Goal: Information Seeking & Learning: Find contact information

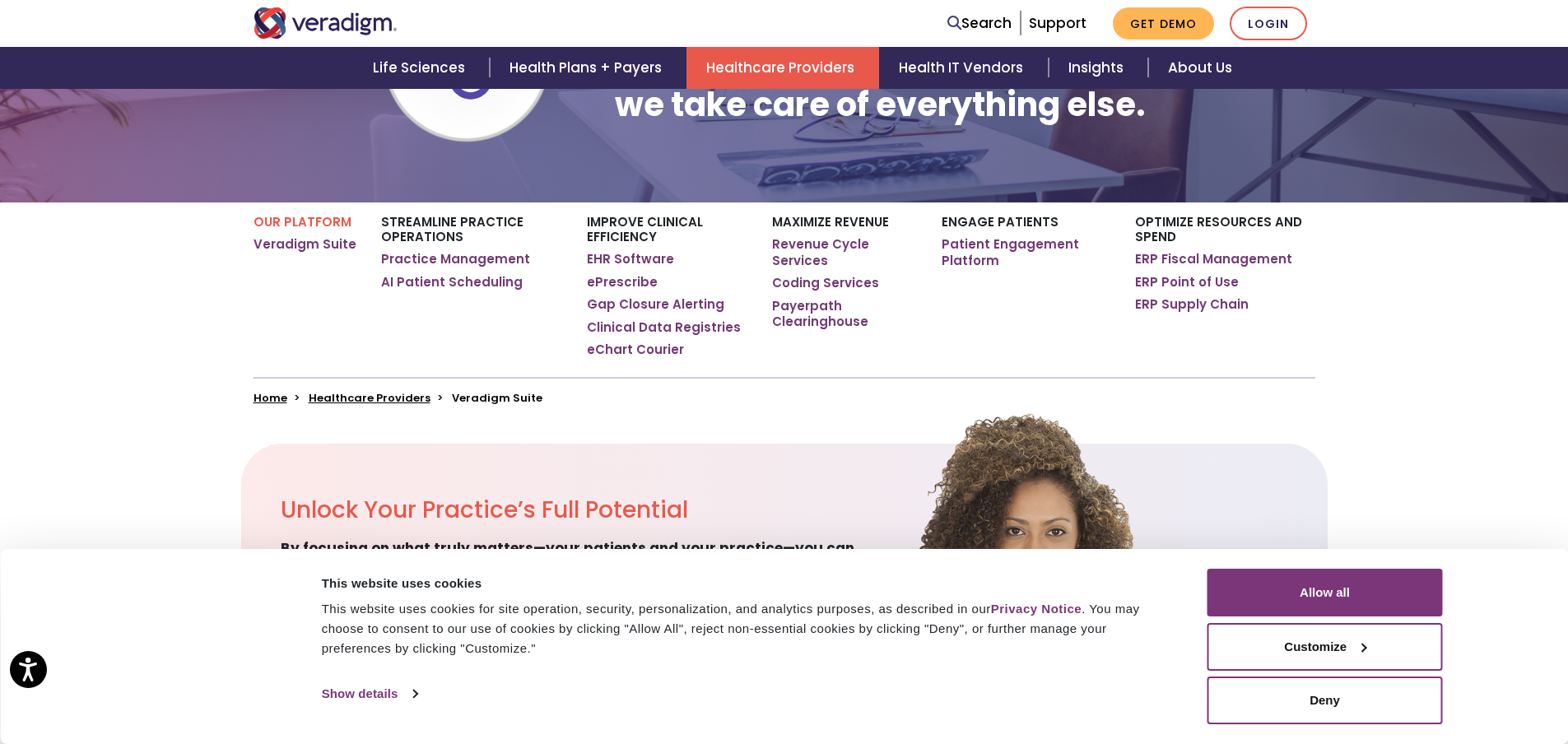
scroll to position [494, 0]
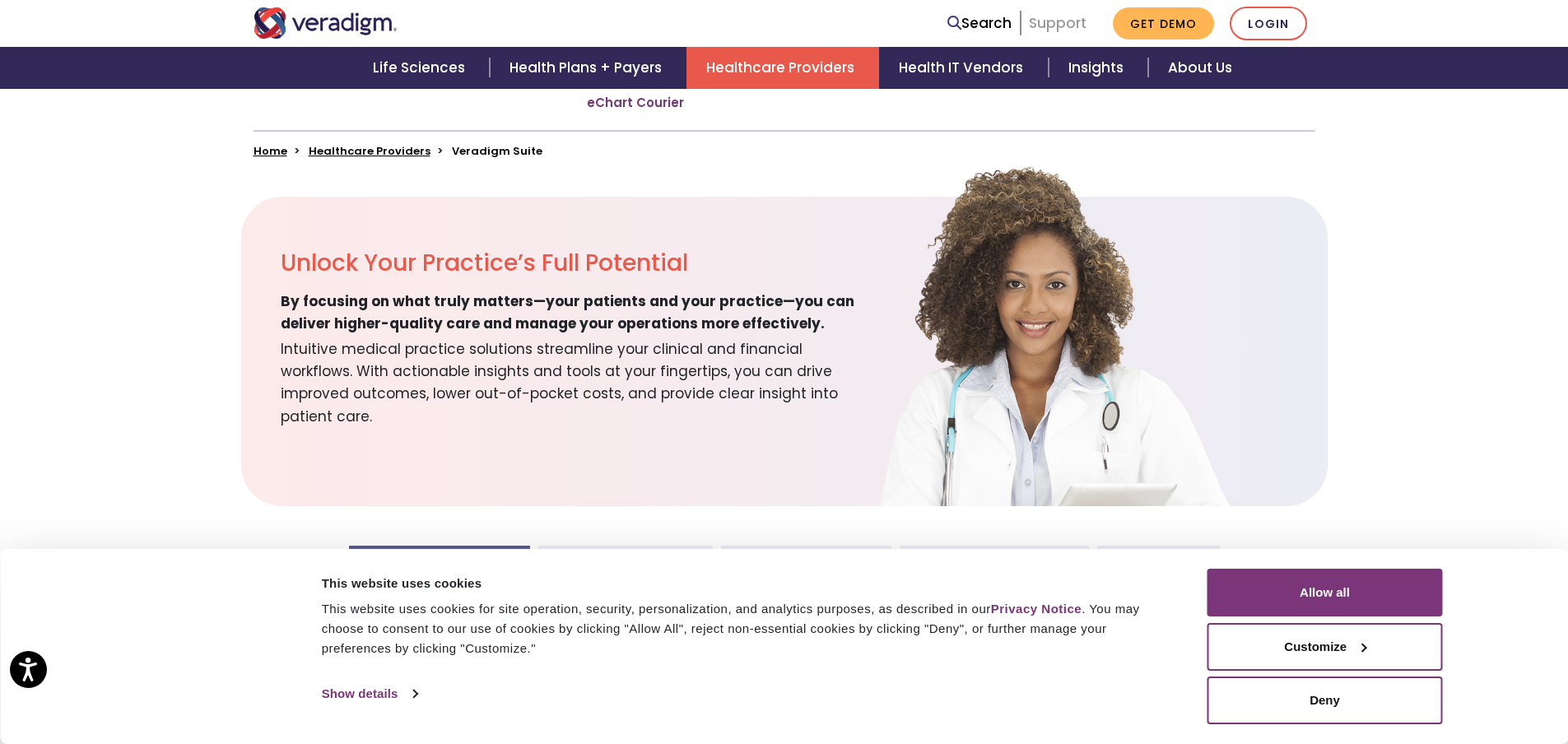
click at [1041, 26] on link "Support" at bounding box center [1057, 23] width 58 height 20
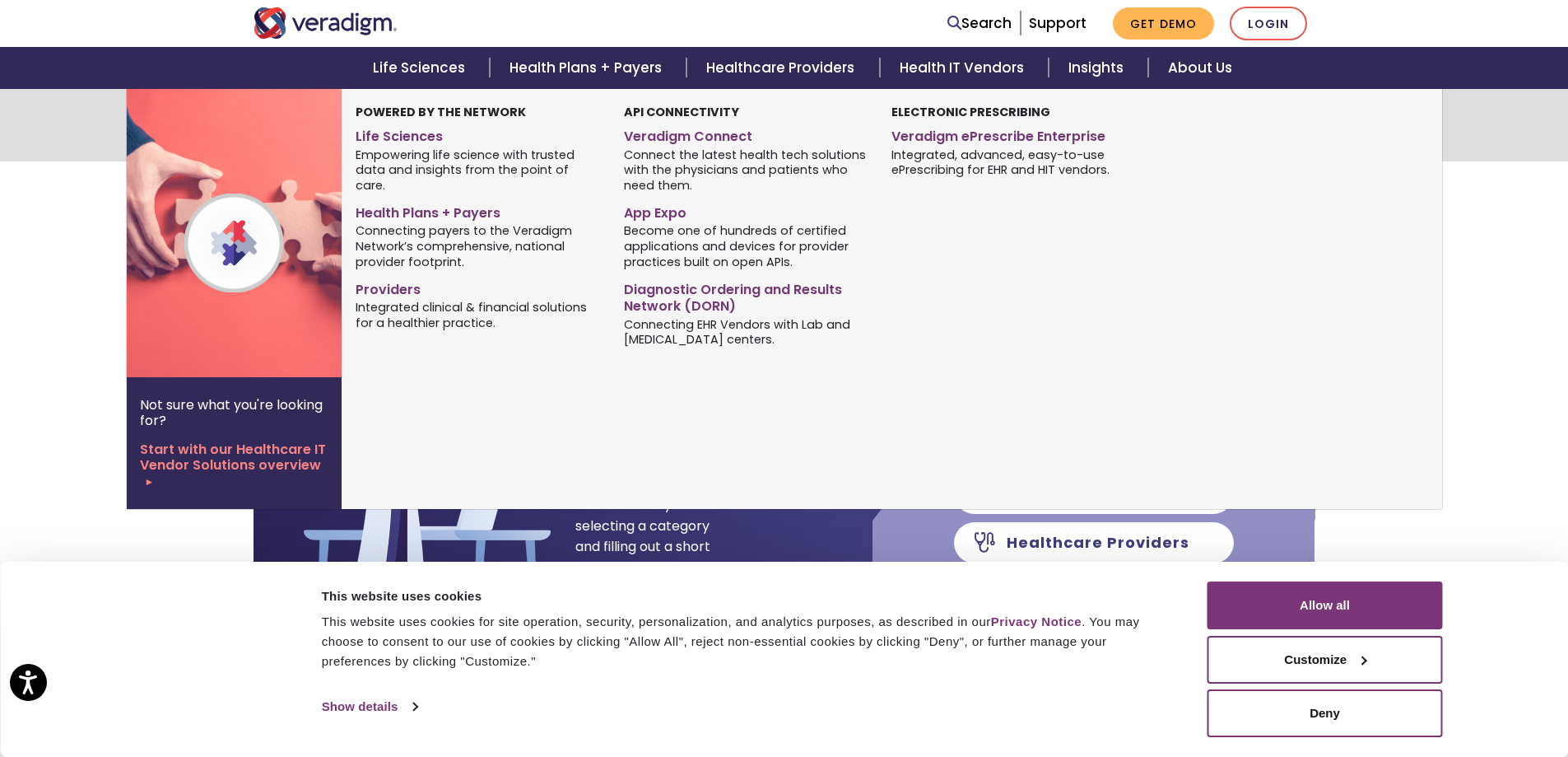
scroll to position [247, 0]
